Goal: Transaction & Acquisition: Purchase product/service

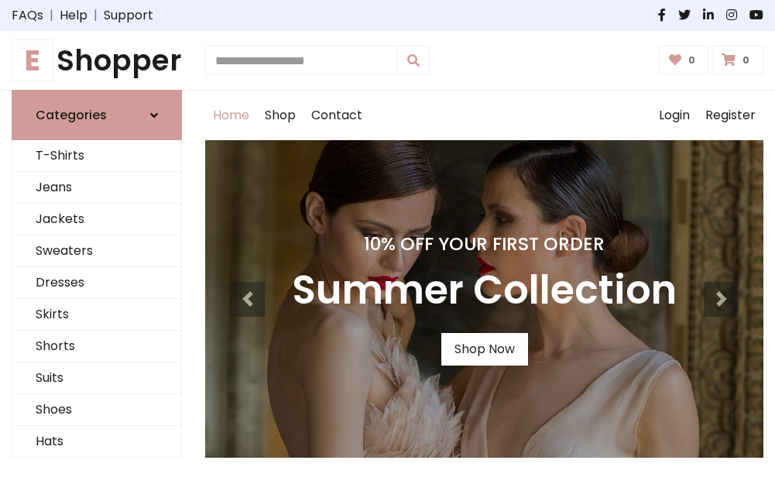
click at [387, 248] on h4 "10% Off Your First Order" at bounding box center [484, 244] width 385 height 22
click at [484, 349] on link "Shop Now" at bounding box center [484, 349] width 87 height 32
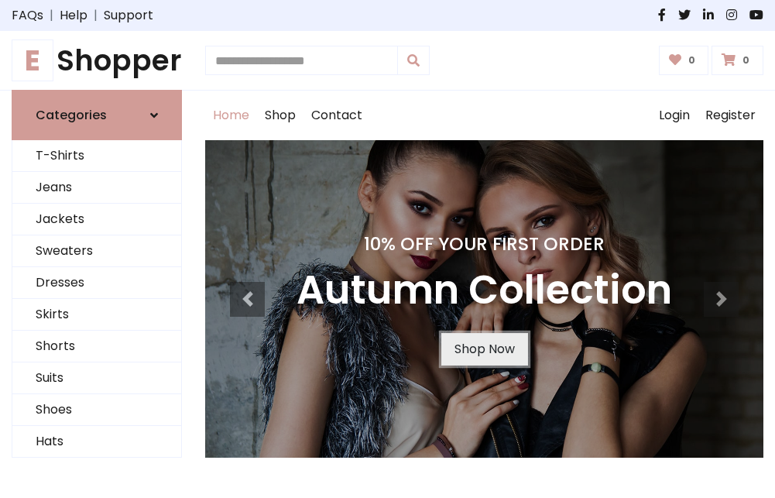
click at [484, 349] on link "Shop Now" at bounding box center [484, 349] width 87 height 32
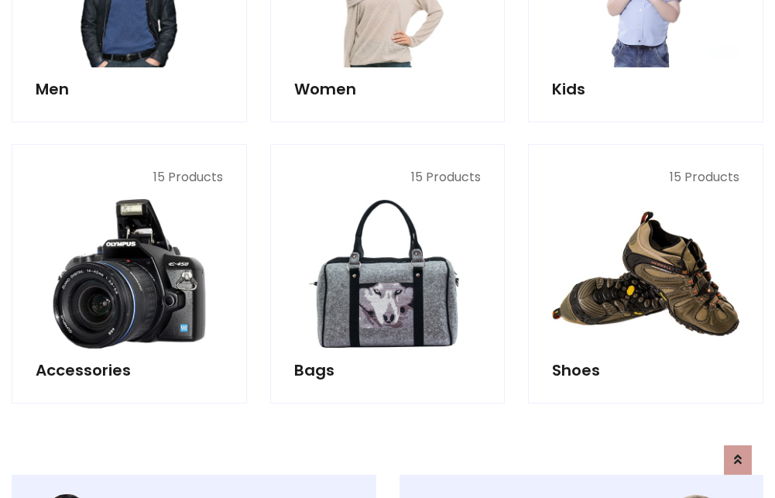
scroll to position [1543, 0]
